Goal: Browse casually: Explore the website without a specific task or goal

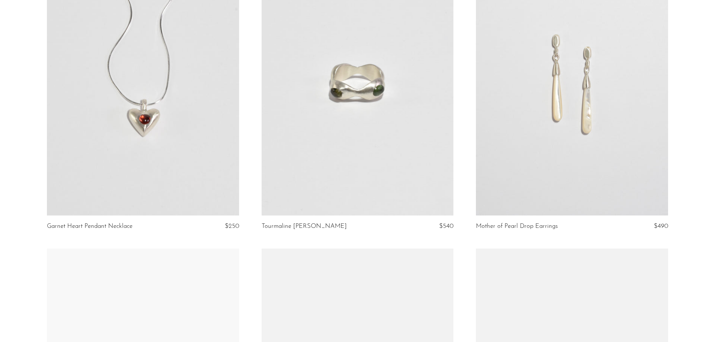
scroll to position [188, 0]
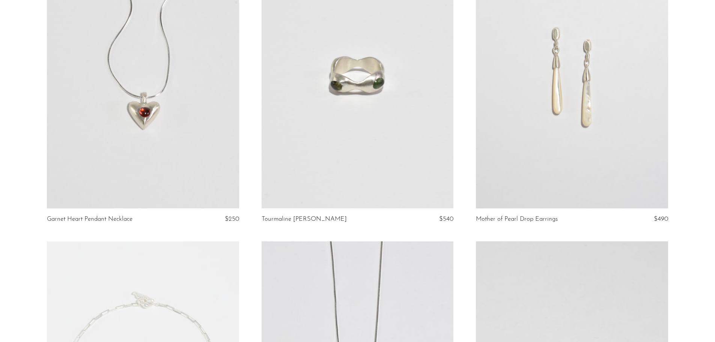
click at [576, 142] on link at bounding box center [572, 74] width 192 height 269
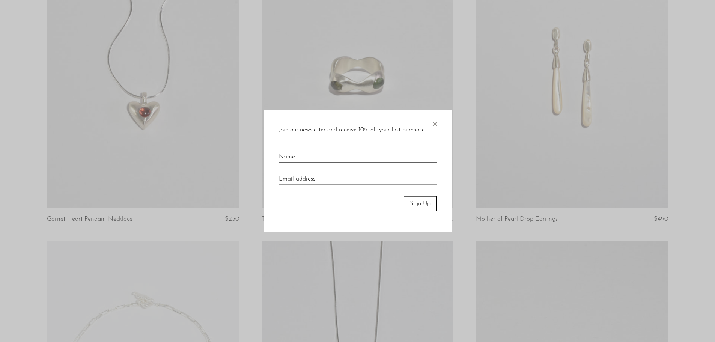
click at [435, 122] on span "×" at bounding box center [435, 122] width 8 height 24
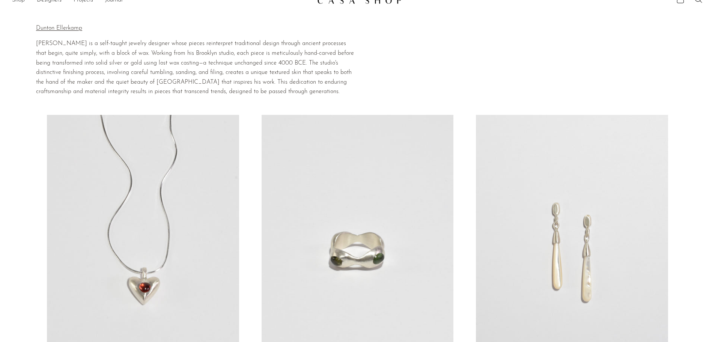
scroll to position [0, 0]
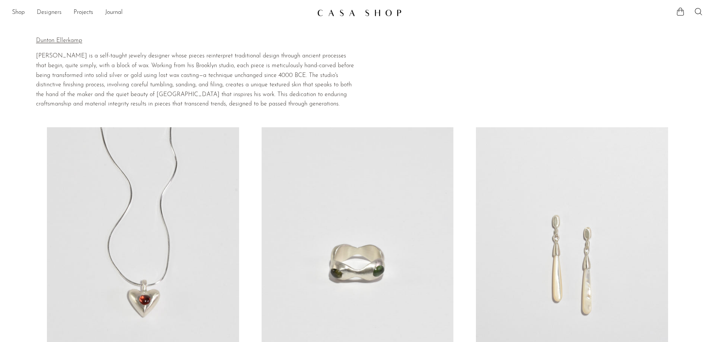
click at [48, 10] on link "Designers" at bounding box center [49, 13] width 25 height 10
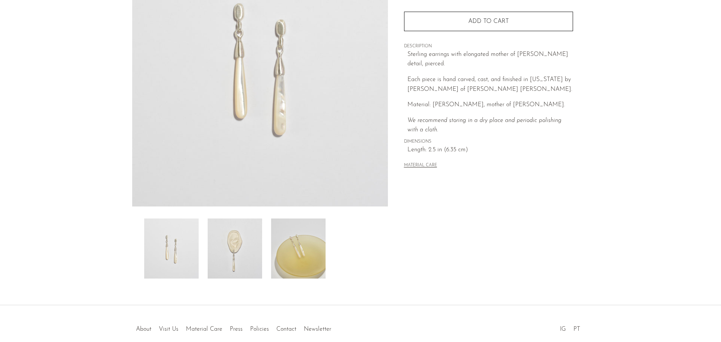
scroll to position [113, 0]
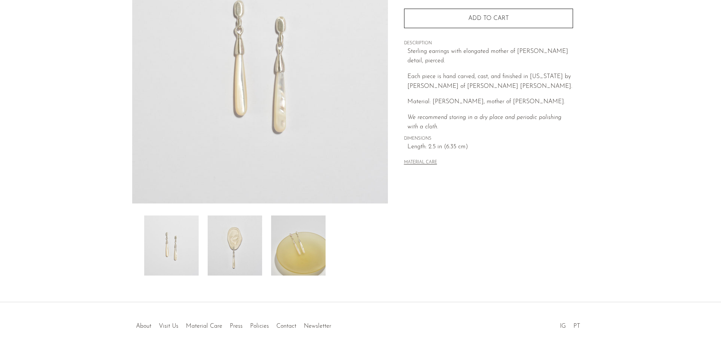
click at [241, 242] on img at bounding box center [235, 246] width 54 height 60
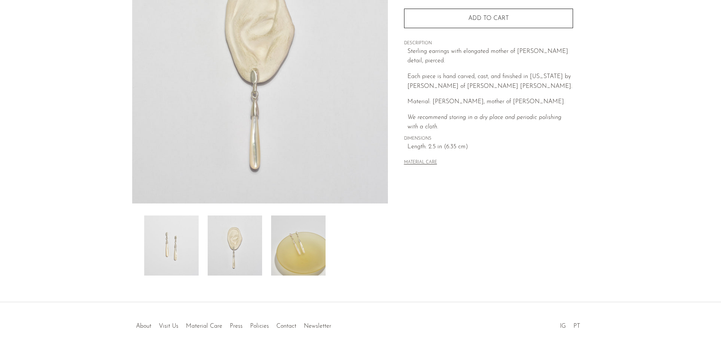
click at [300, 248] on img at bounding box center [298, 246] width 54 height 60
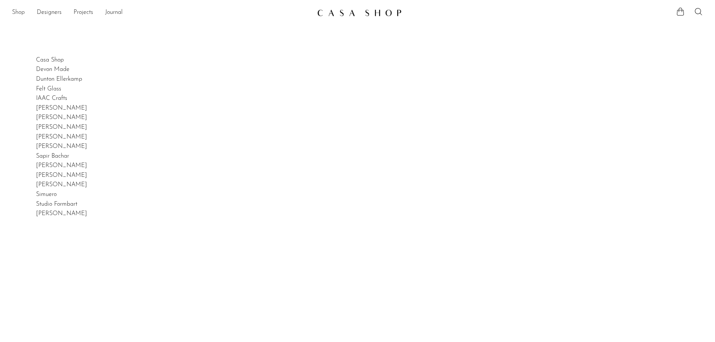
click at [18, 8] on link "Shop" at bounding box center [18, 13] width 13 height 10
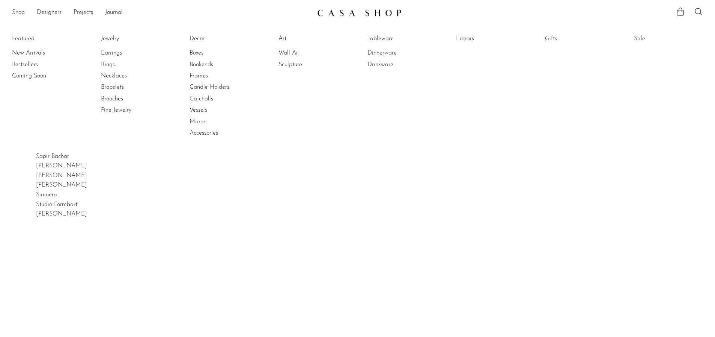
click at [19, 13] on link "Shop" at bounding box center [18, 13] width 13 height 10
click at [28, 50] on link "New Arrivals" at bounding box center [40, 53] width 56 height 8
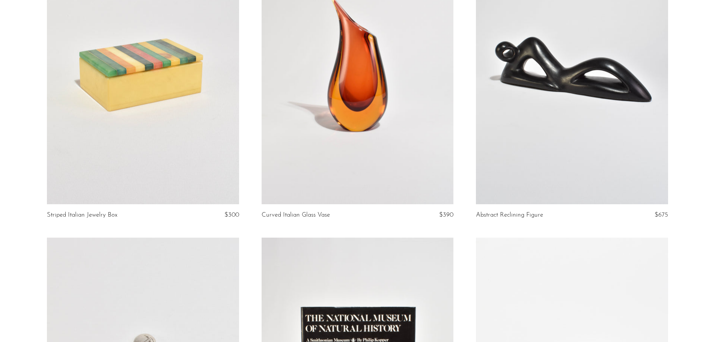
scroll to position [751, 0]
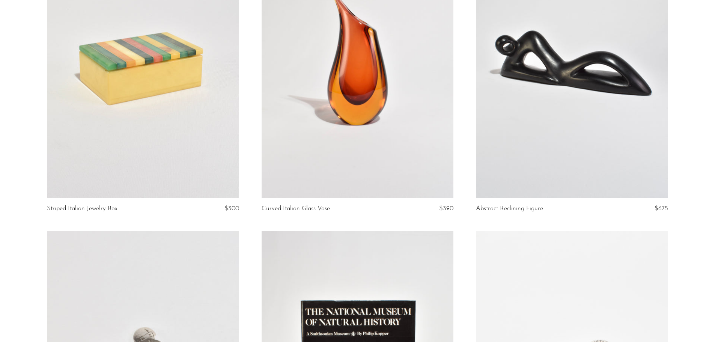
click at [128, 103] on link at bounding box center [143, 63] width 192 height 269
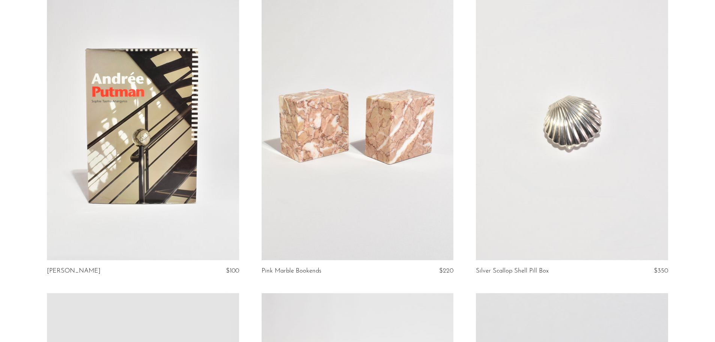
scroll to position [2211, 0]
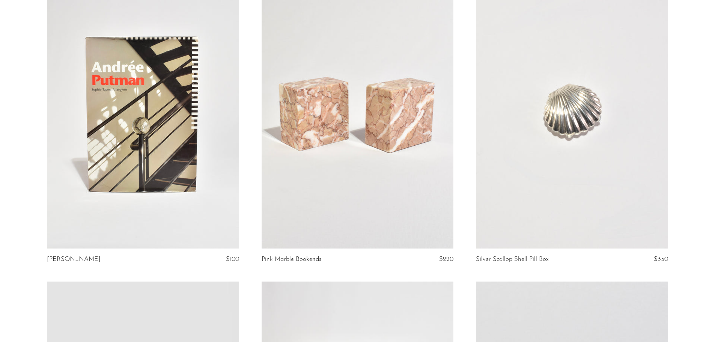
click at [519, 137] on link at bounding box center [572, 114] width 192 height 269
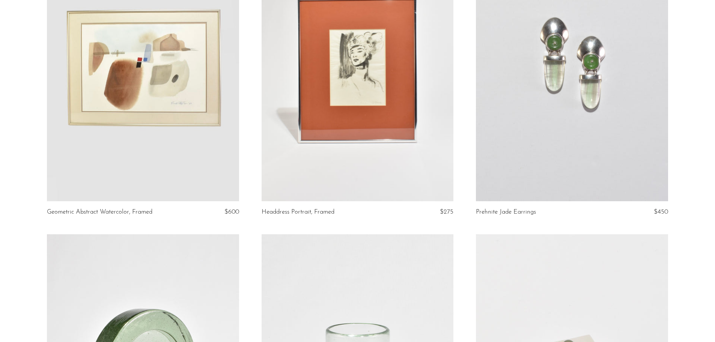
scroll to position [2570, 0]
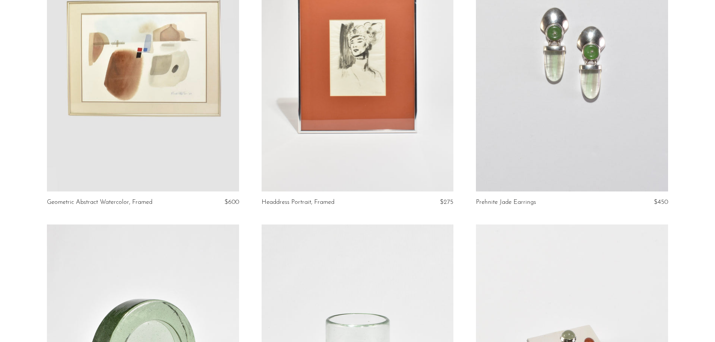
click at [635, 127] on link at bounding box center [572, 57] width 192 height 269
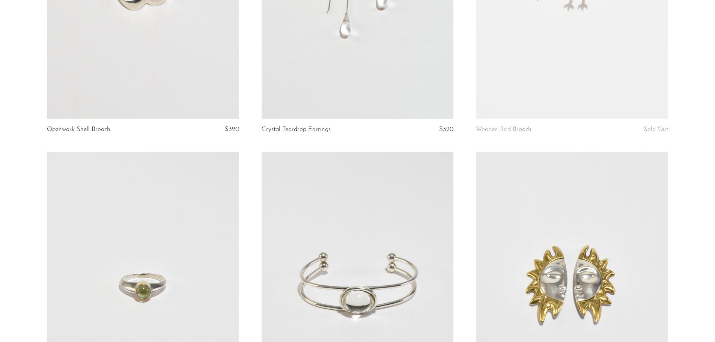
scroll to position [3378, 0]
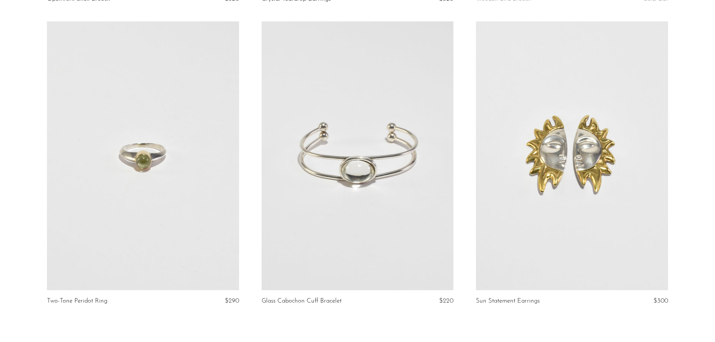
click at [607, 205] on link at bounding box center [572, 155] width 192 height 269
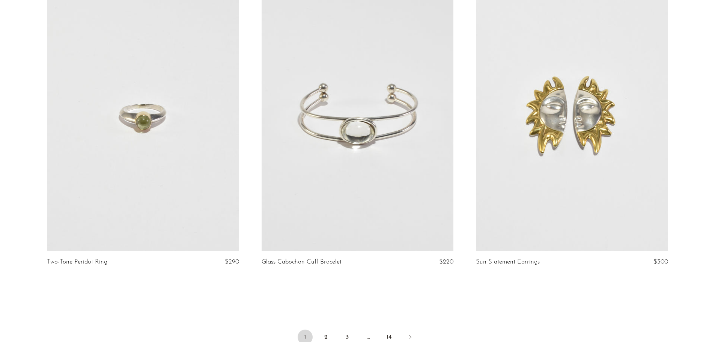
scroll to position [3429, 0]
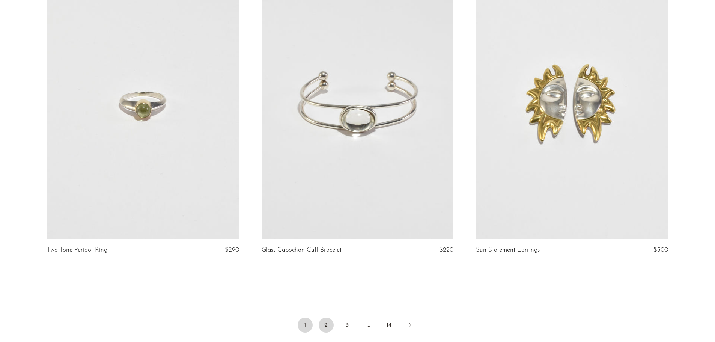
click at [320, 318] on link "2" at bounding box center [326, 325] width 15 height 15
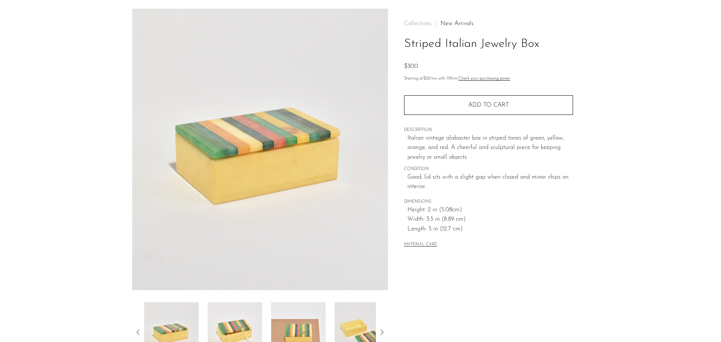
scroll to position [75, 0]
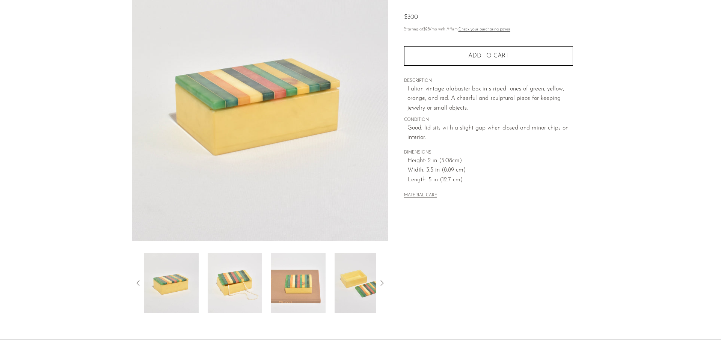
click at [355, 278] on img at bounding box center [362, 283] width 54 height 60
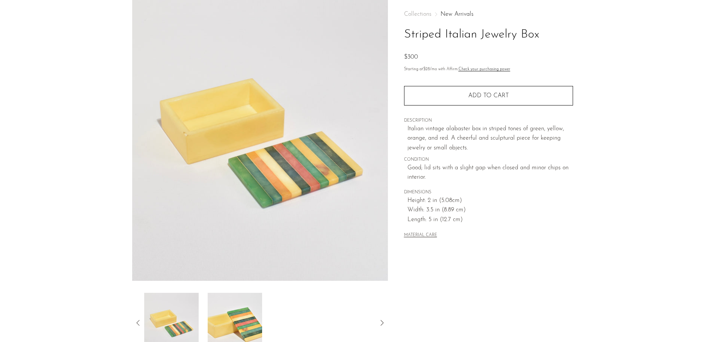
scroll to position [0, 0]
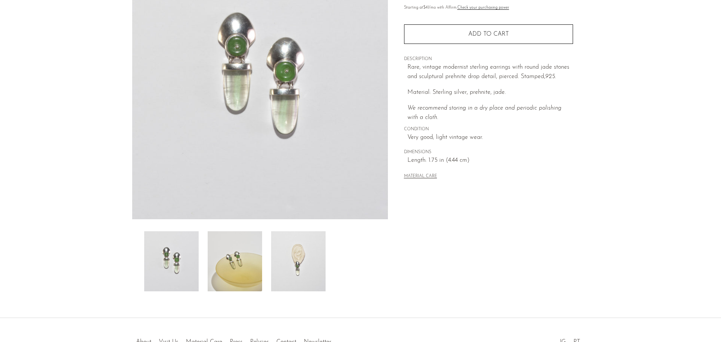
scroll to position [113, 0]
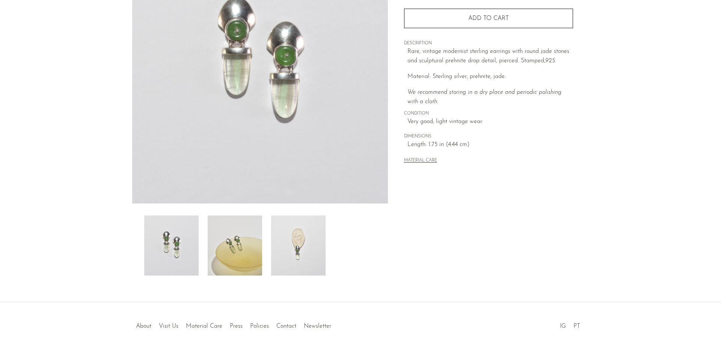
click at [225, 263] on img at bounding box center [235, 246] width 54 height 60
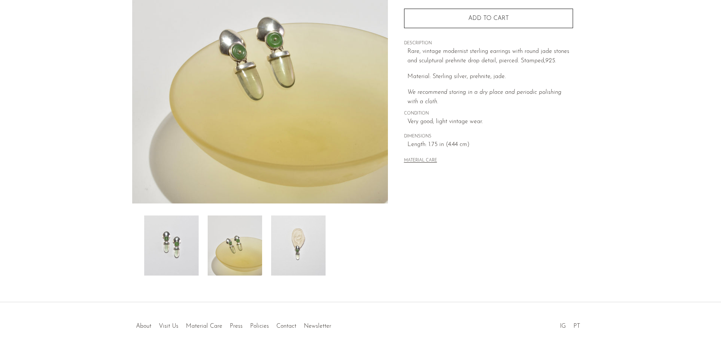
click at [297, 237] on img at bounding box center [298, 246] width 54 height 60
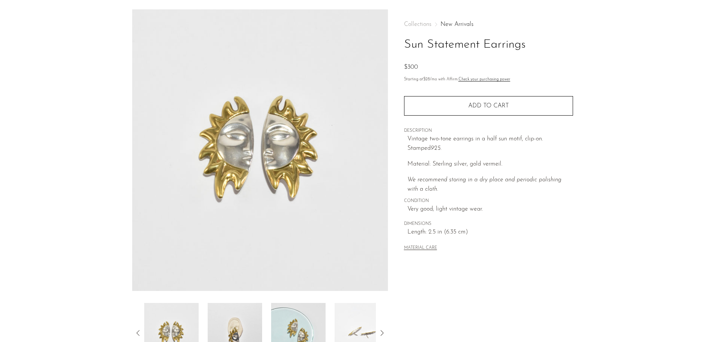
scroll to position [38, 0]
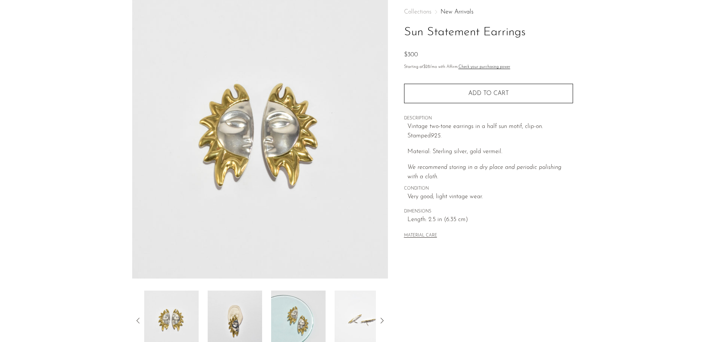
click at [216, 319] on img at bounding box center [235, 321] width 54 height 60
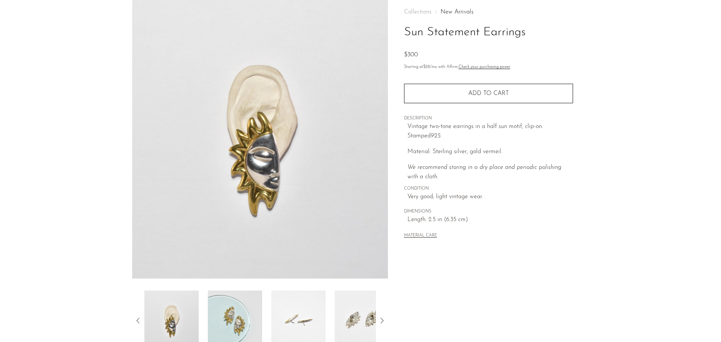
click at [284, 313] on img at bounding box center [298, 321] width 54 height 60
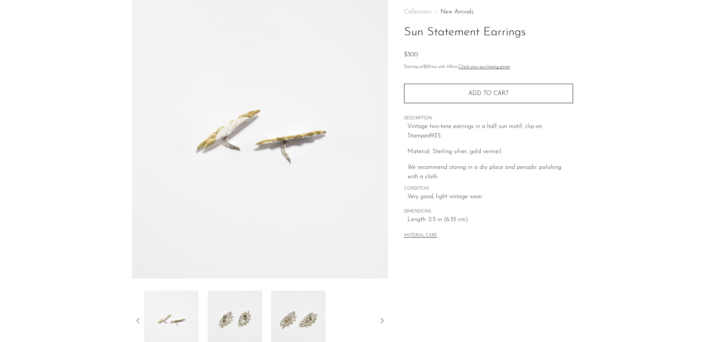
click at [324, 311] on img at bounding box center [298, 321] width 54 height 60
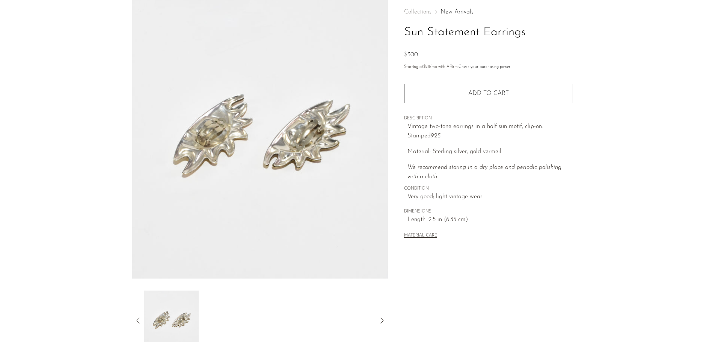
click at [137, 322] on icon at bounding box center [138, 320] width 9 height 9
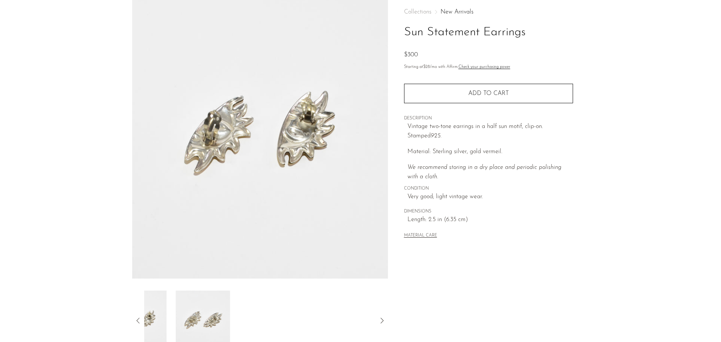
click at [137, 322] on icon at bounding box center [138, 320] width 9 height 9
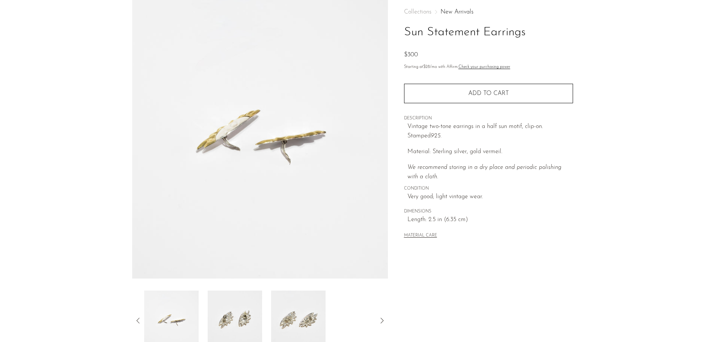
click at [139, 319] on icon at bounding box center [138, 320] width 9 height 9
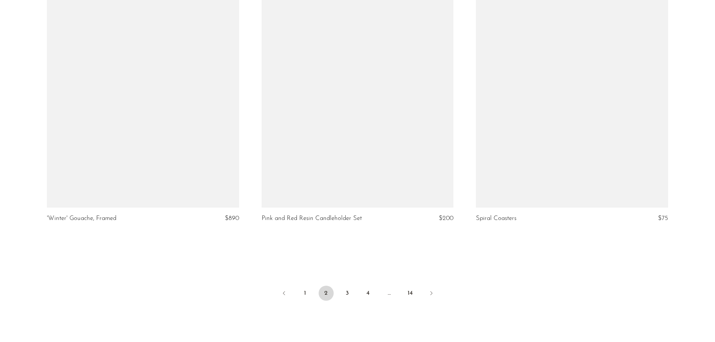
scroll to position [3452, 0]
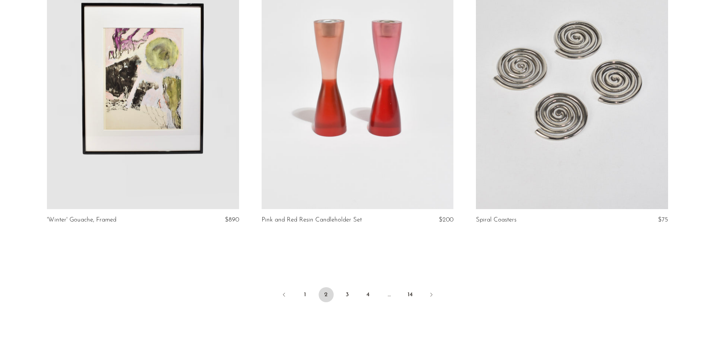
click at [644, 100] on link at bounding box center [572, 74] width 192 height 269
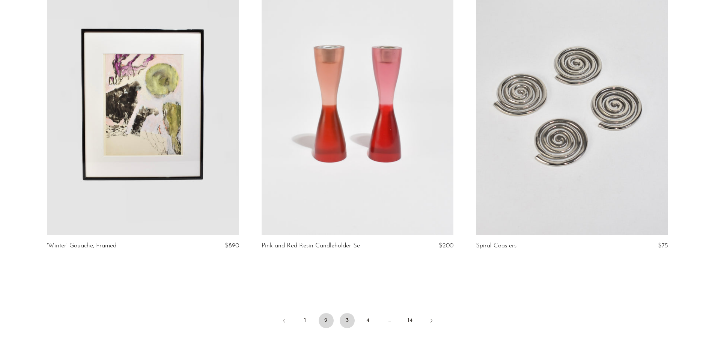
click at [350, 321] on link "3" at bounding box center [347, 320] width 15 height 15
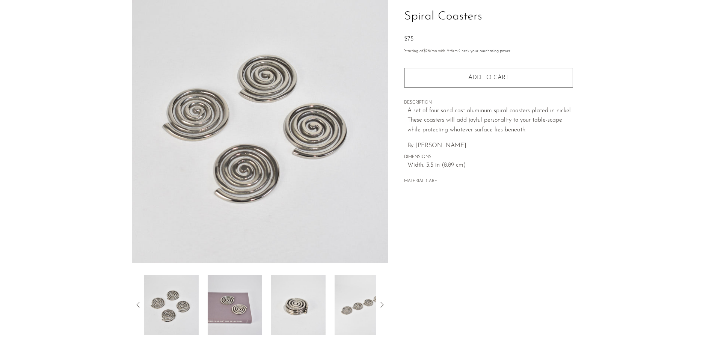
scroll to position [75, 0]
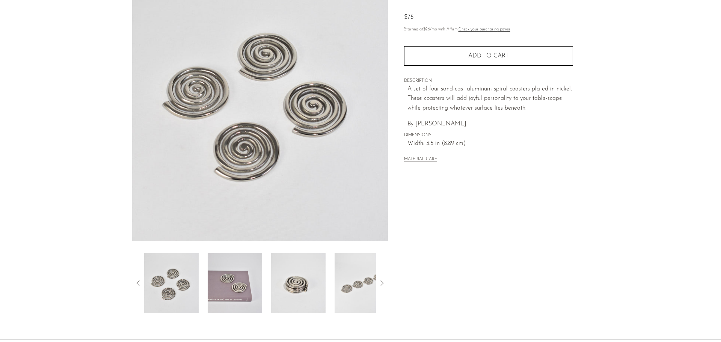
click at [240, 284] on img at bounding box center [235, 283] width 54 height 60
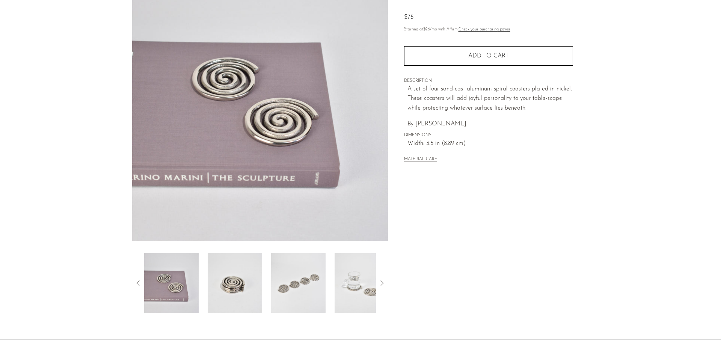
click at [299, 278] on img at bounding box center [298, 283] width 54 height 60
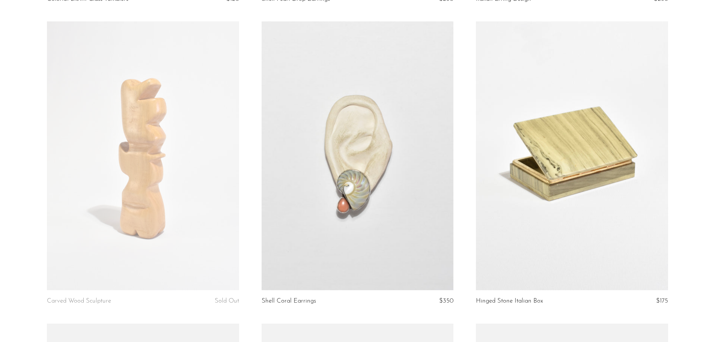
scroll to position [1577, 0]
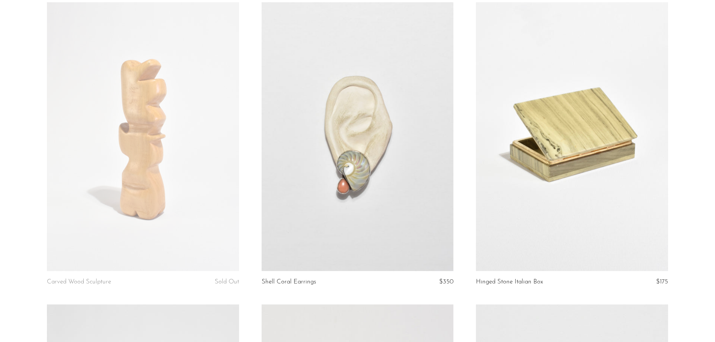
click at [384, 189] on link at bounding box center [358, 136] width 192 height 269
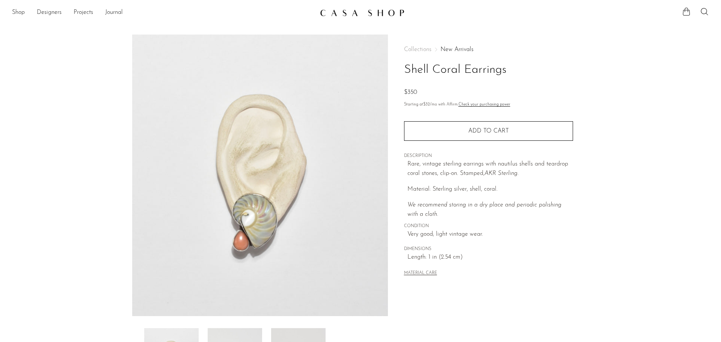
scroll to position [38, 0]
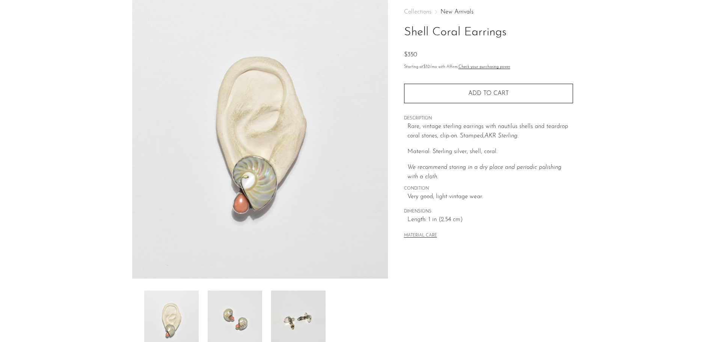
click at [235, 320] on img at bounding box center [235, 321] width 54 height 60
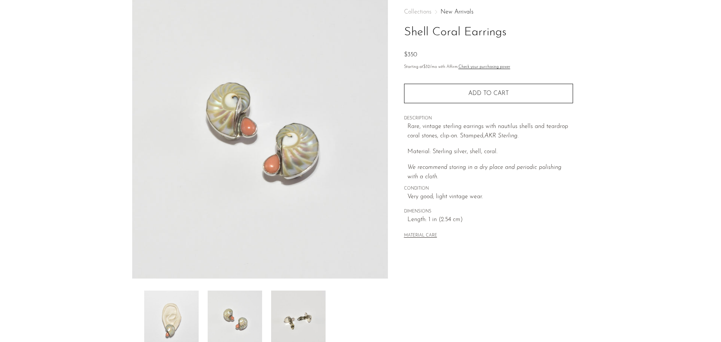
click at [302, 314] on img at bounding box center [298, 321] width 54 height 60
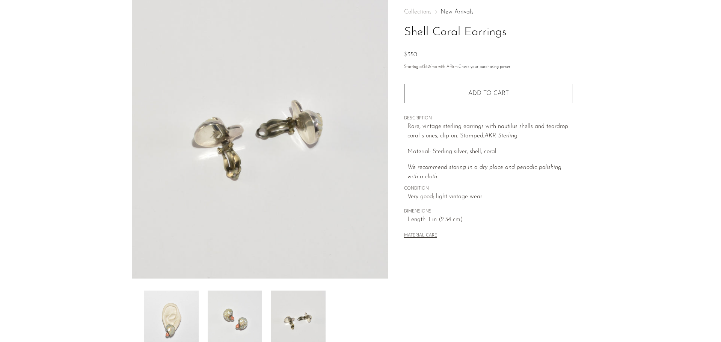
click at [190, 322] on img at bounding box center [171, 321] width 54 height 60
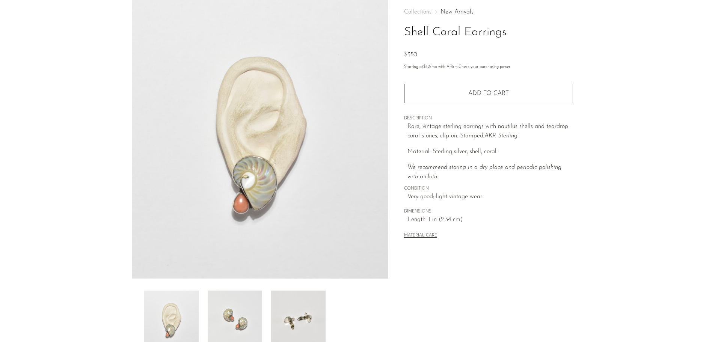
scroll to position [0, 0]
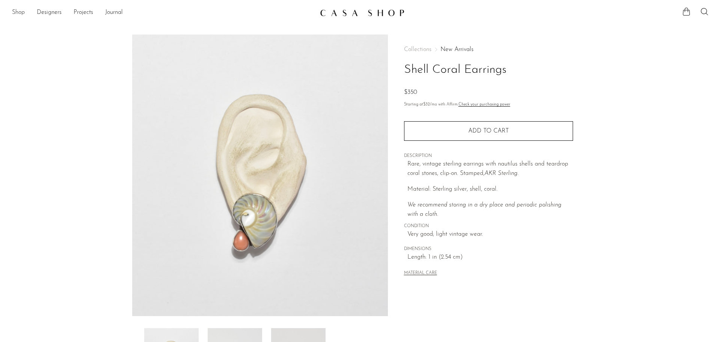
click at [18, 12] on link "Shop" at bounding box center [18, 13] width 13 height 10
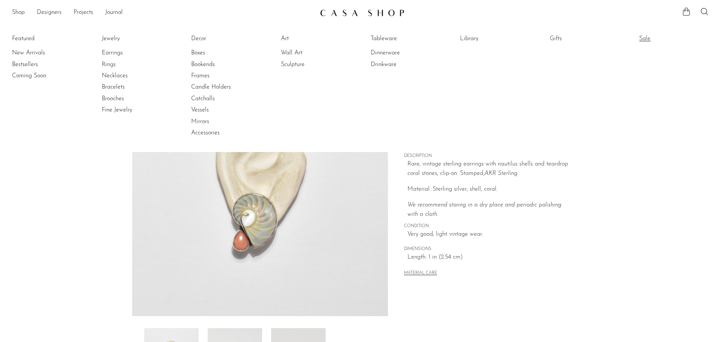
click at [640, 37] on link "Sale" at bounding box center [667, 39] width 56 height 8
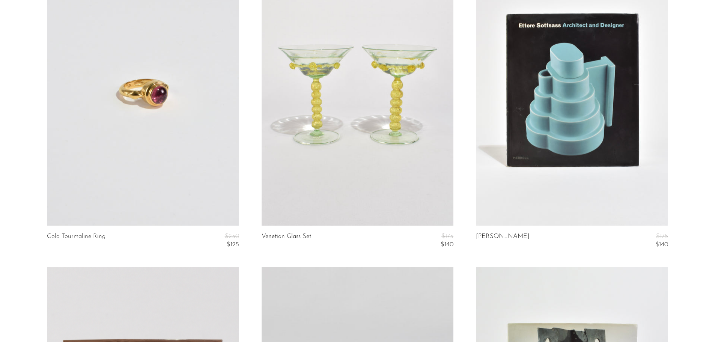
scroll to position [113, 0]
click at [332, 128] on link at bounding box center [358, 90] width 192 height 269
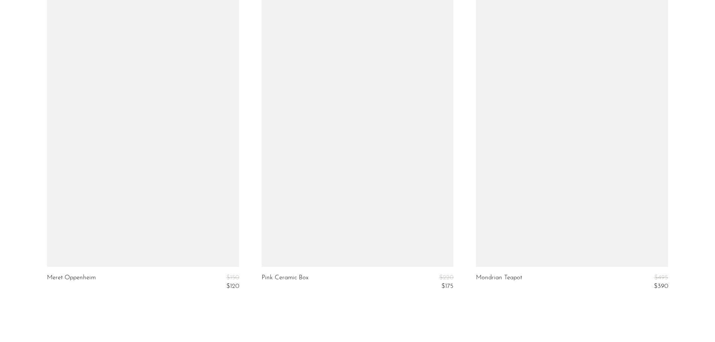
scroll to position [3629, 0]
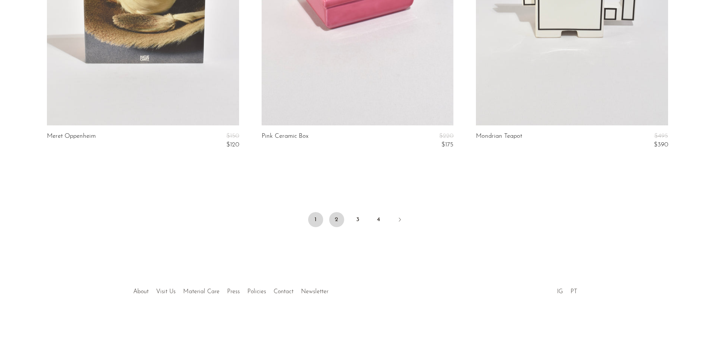
click at [338, 220] on link "2" at bounding box center [336, 219] width 15 height 15
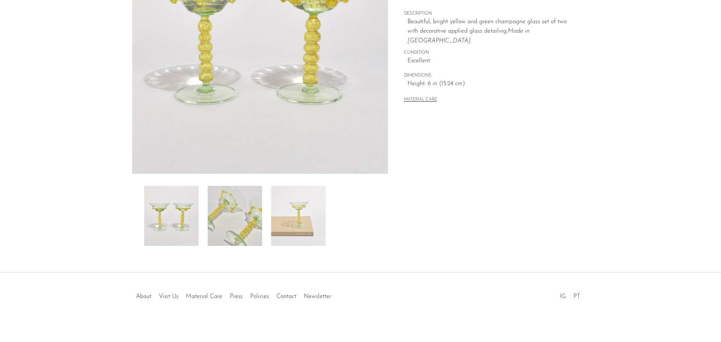
scroll to position [147, 0]
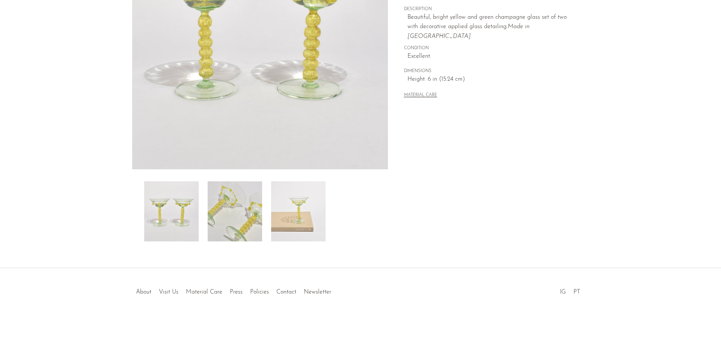
click at [300, 213] on img at bounding box center [298, 211] width 54 height 60
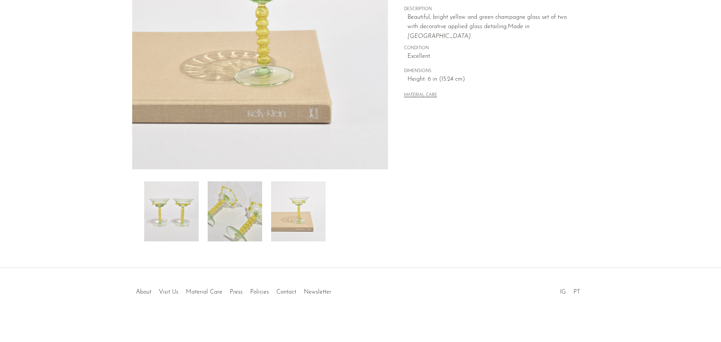
scroll to position [0, 0]
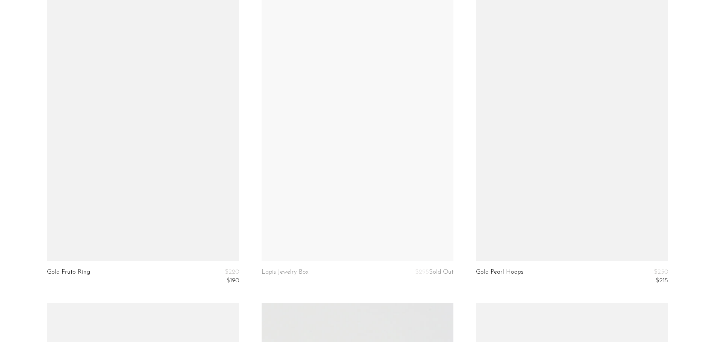
scroll to position [3192, 0]
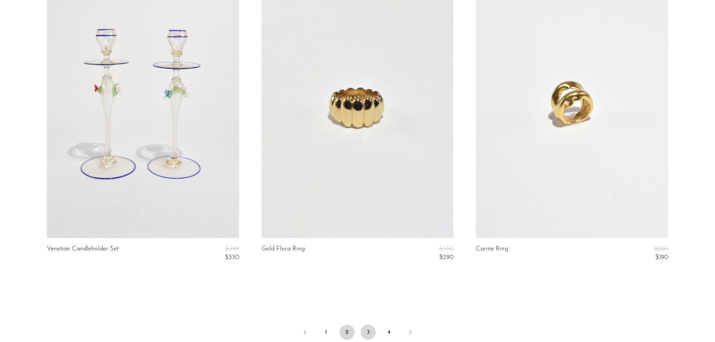
click at [369, 332] on link "3" at bounding box center [368, 332] width 15 height 15
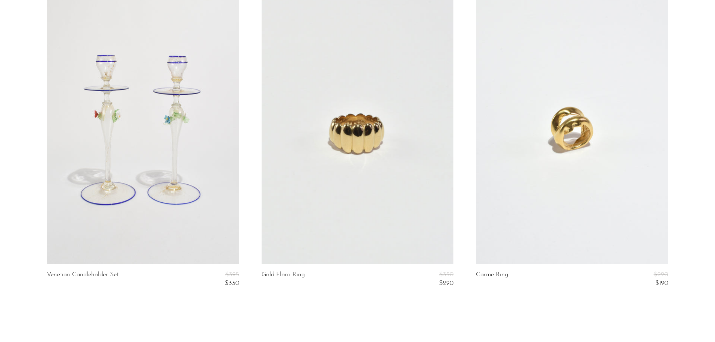
scroll to position [3479, 0]
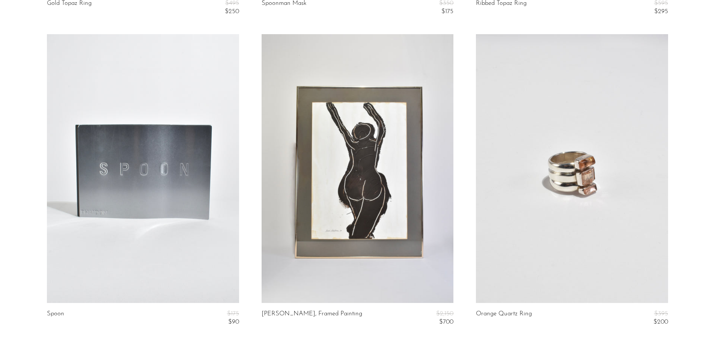
scroll to position [676, 0]
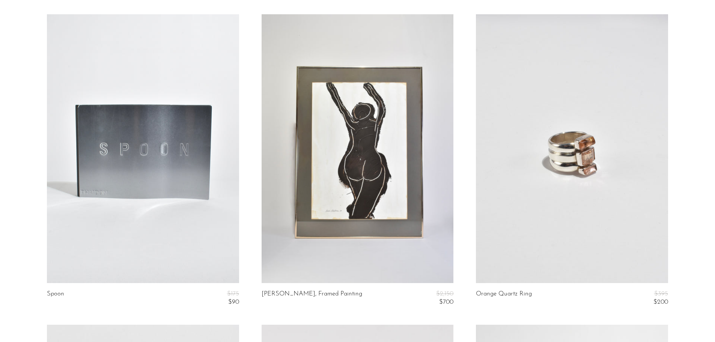
click at [541, 131] on link at bounding box center [572, 148] width 192 height 269
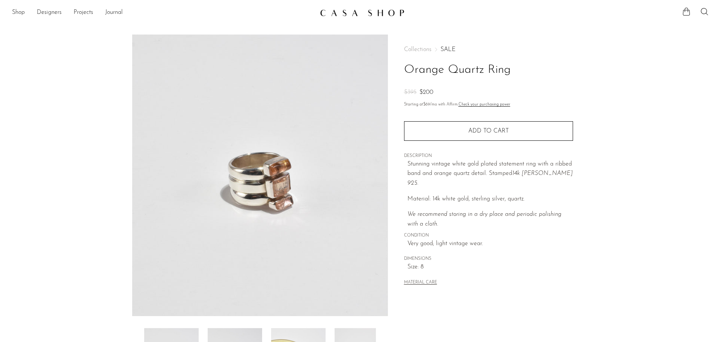
scroll to position [75, 0]
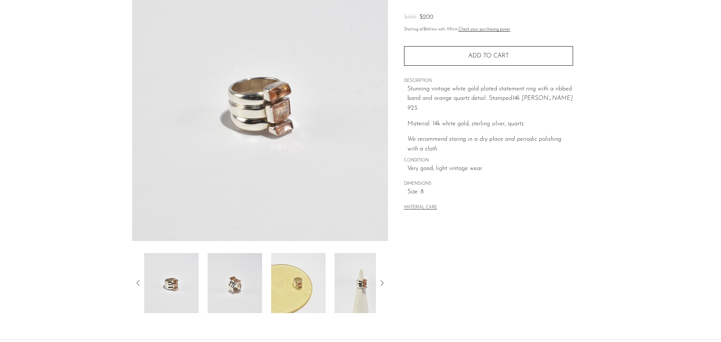
click at [246, 293] on img at bounding box center [235, 283] width 54 height 60
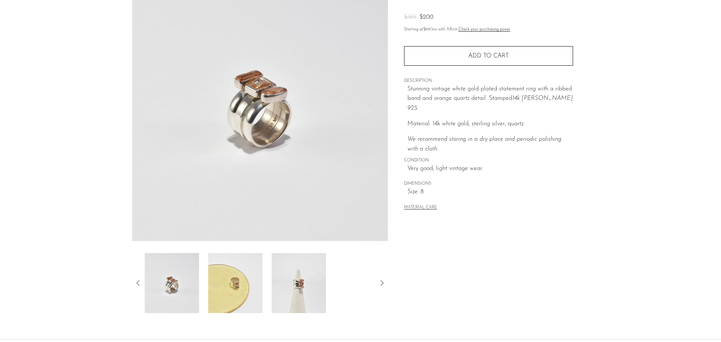
click at [314, 278] on img at bounding box center [299, 283] width 54 height 60
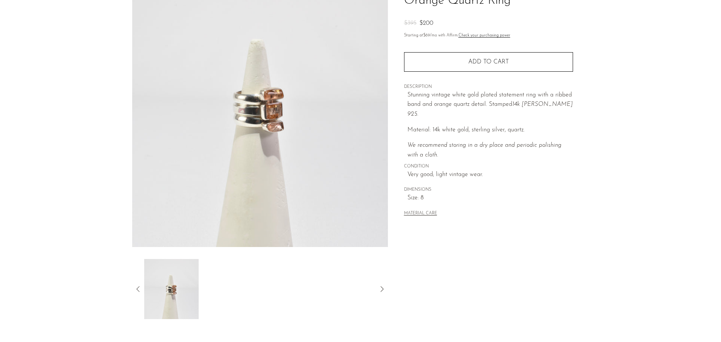
scroll to position [0, 0]
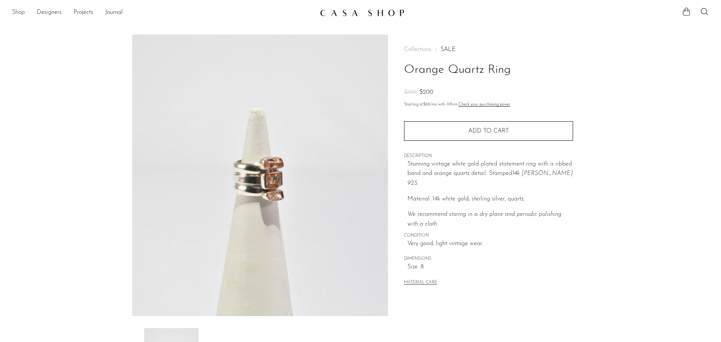
click at [22, 11] on link "Shop" at bounding box center [18, 13] width 13 height 10
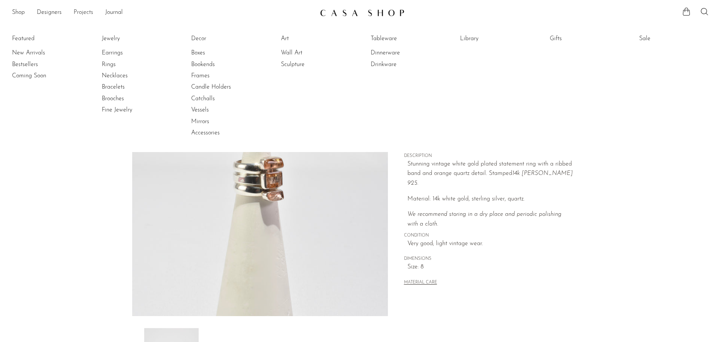
click at [85, 8] on link "Projects" at bounding box center [84, 13] width 20 height 10
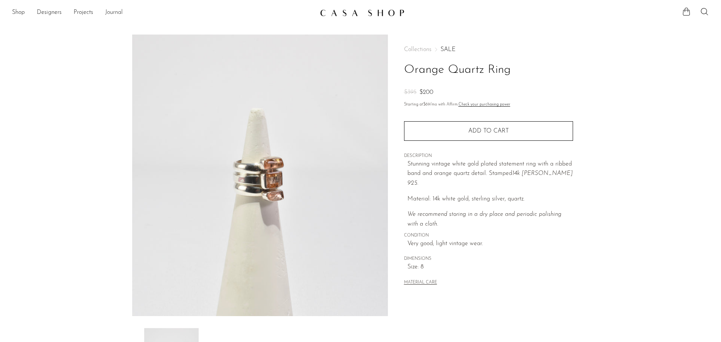
click at [112, 12] on link "Journal" at bounding box center [114, 13] width 18 height 10
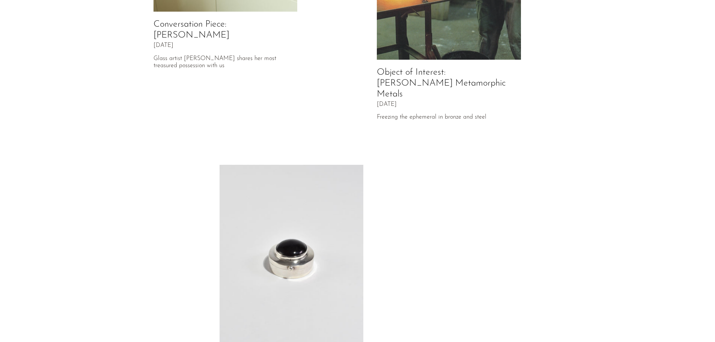
scroll to position [353, 0]
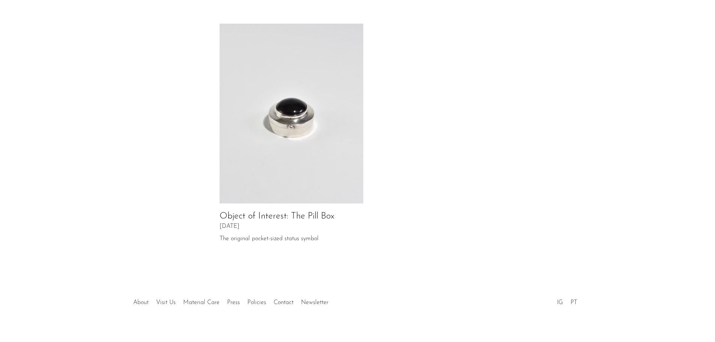
click at [136, 300] on link "About" at bounding box center [140, 303] width 15 height 6
